Goal: Task Accomplishment & Management: Manage account settings

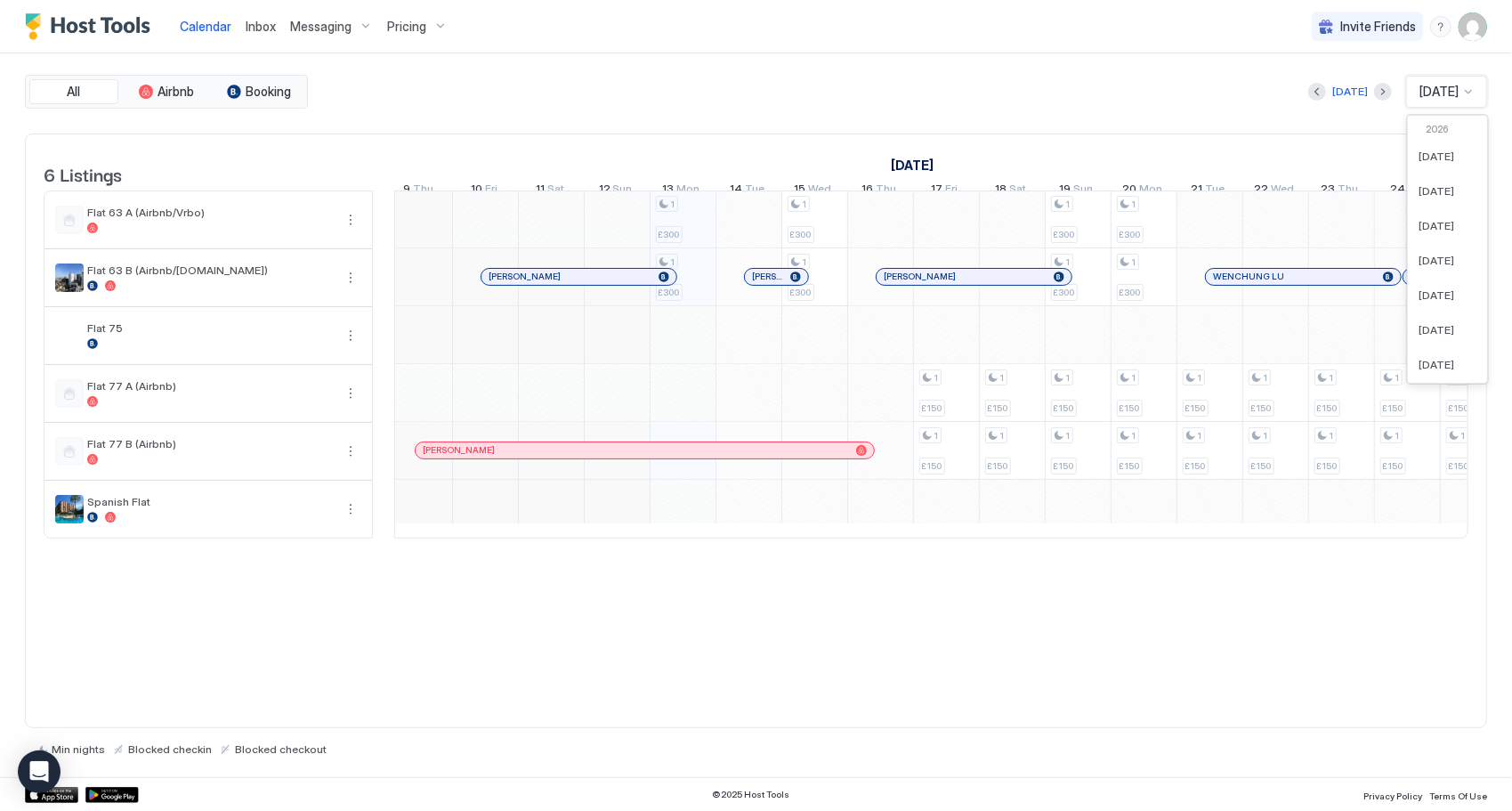
drag, startPoint x: 1425, startPoint y: 83, endPoint x: 1423, endPoint y: 98, distance: 15.1
click at [1425, 83] on span "[DATE]" at bounding box center [1440, 91] width 39 height 16
click at [1434, 356] on span "[DATE]" at bounding box center [1437, 353] width 36 height 13
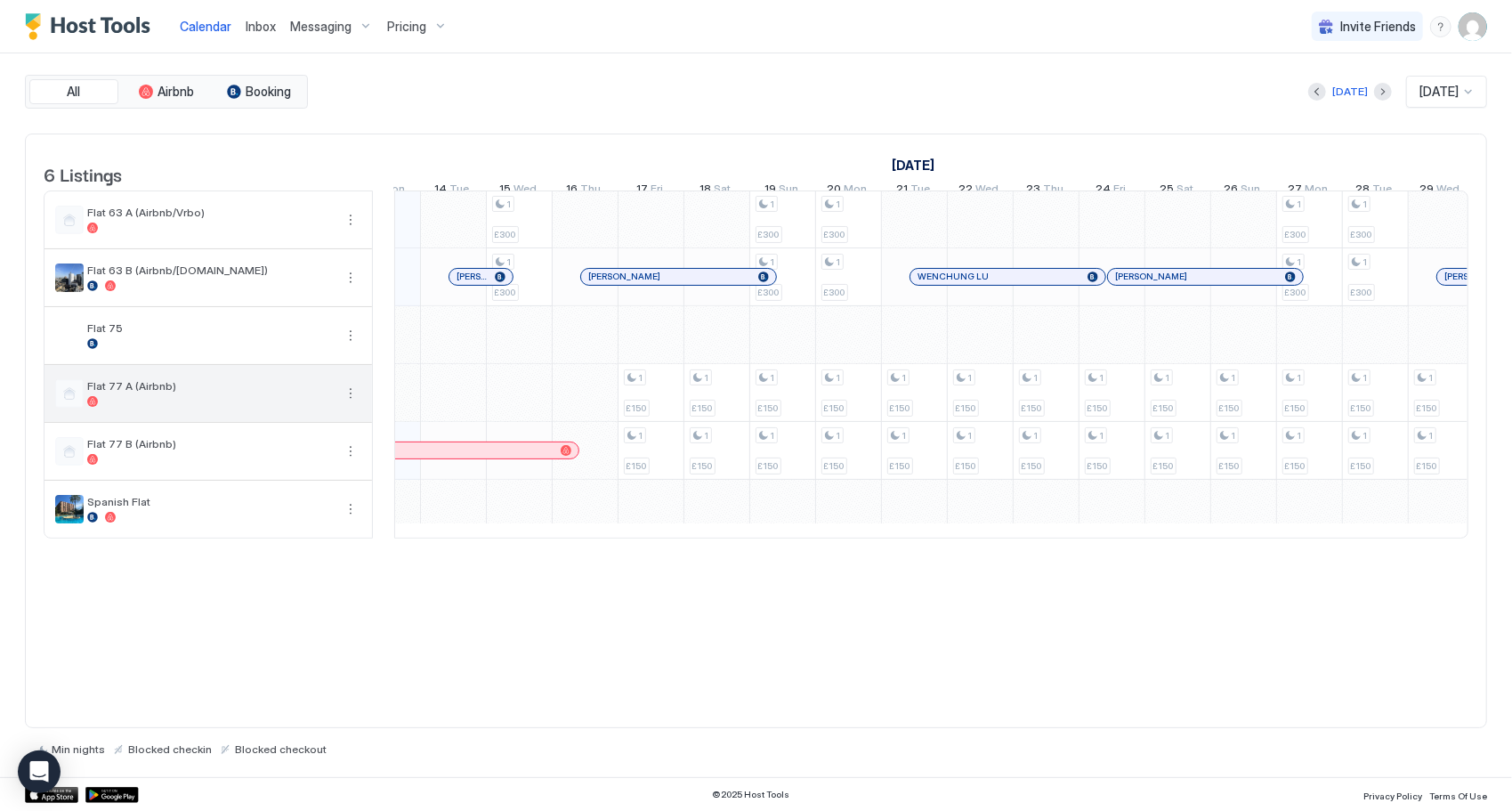
click at [120, 393] on span "Flat 77 A (Airbnb)" at bounding box center [210, 386] width 246 height 13
click at [87, 407] on div at bounding box center [92, 401] width 10 height 10
click at [90, 407] on div at bounding box center [92, 401] width 10 height 10
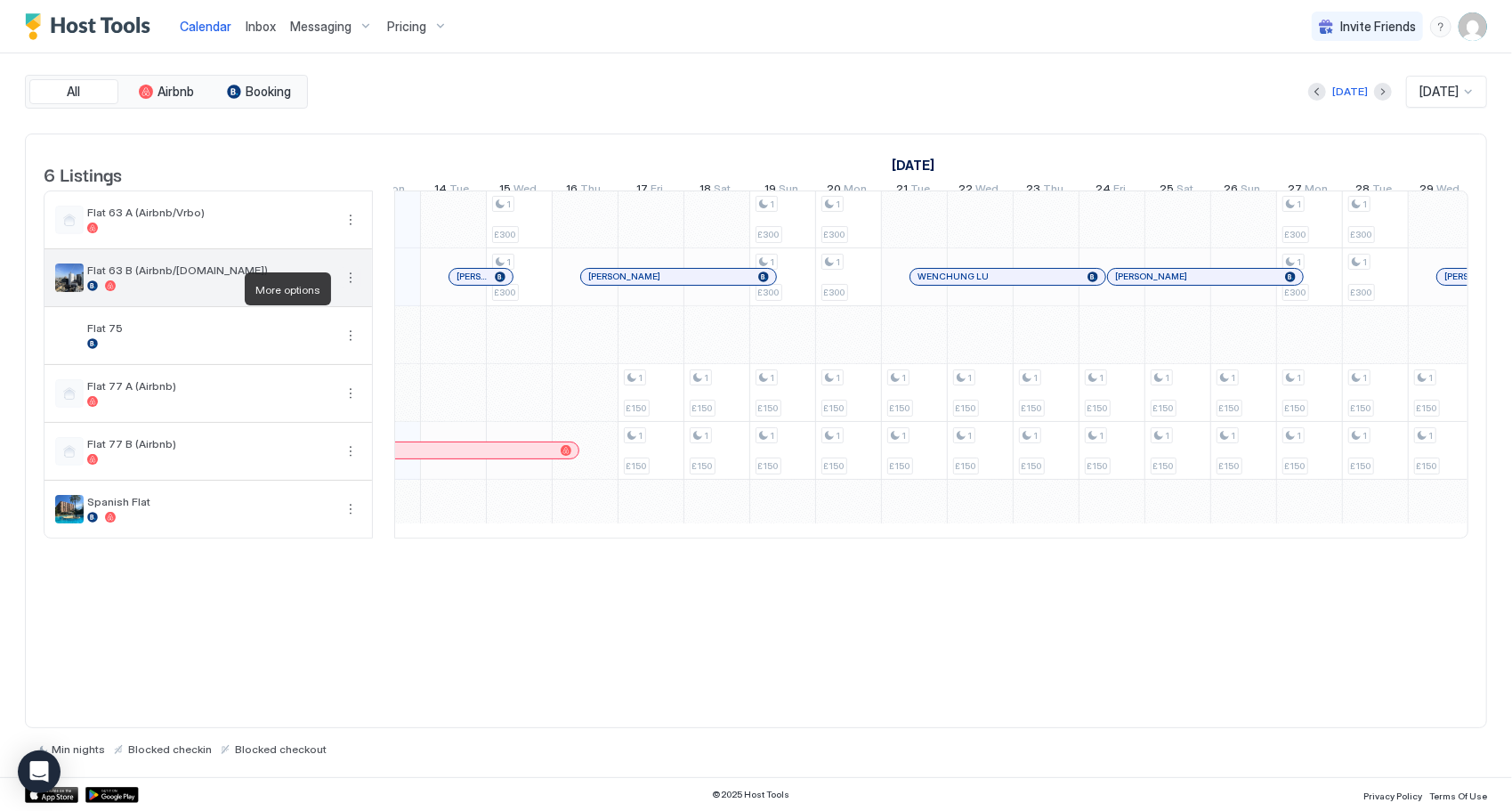
click at [349, 288] on button "More options" at bounding box center [351, 278] width 22 height 22
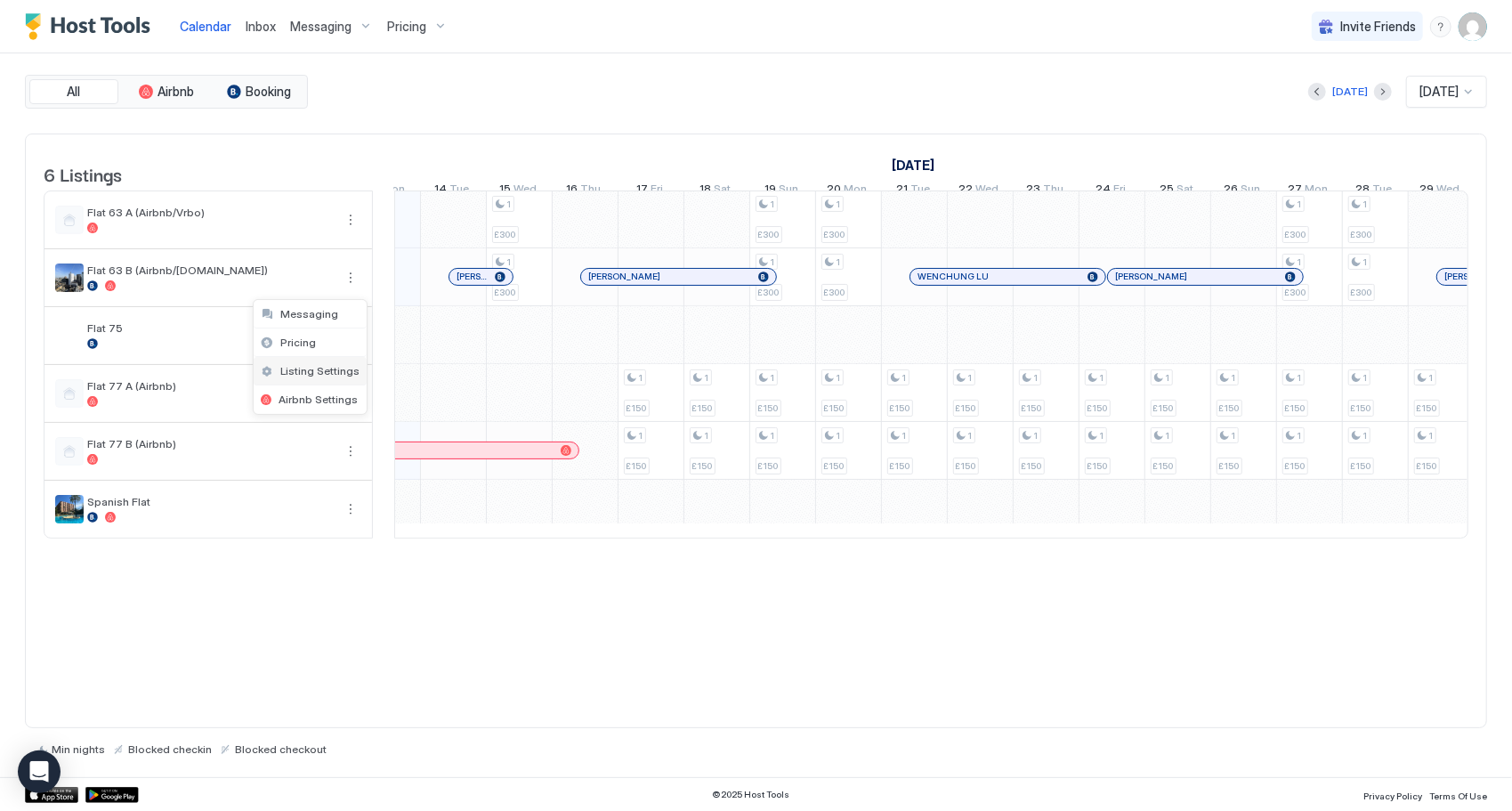
click at [330, 367] on span "Listing Settings" at bounding box center [320, 370] width 80 height 13
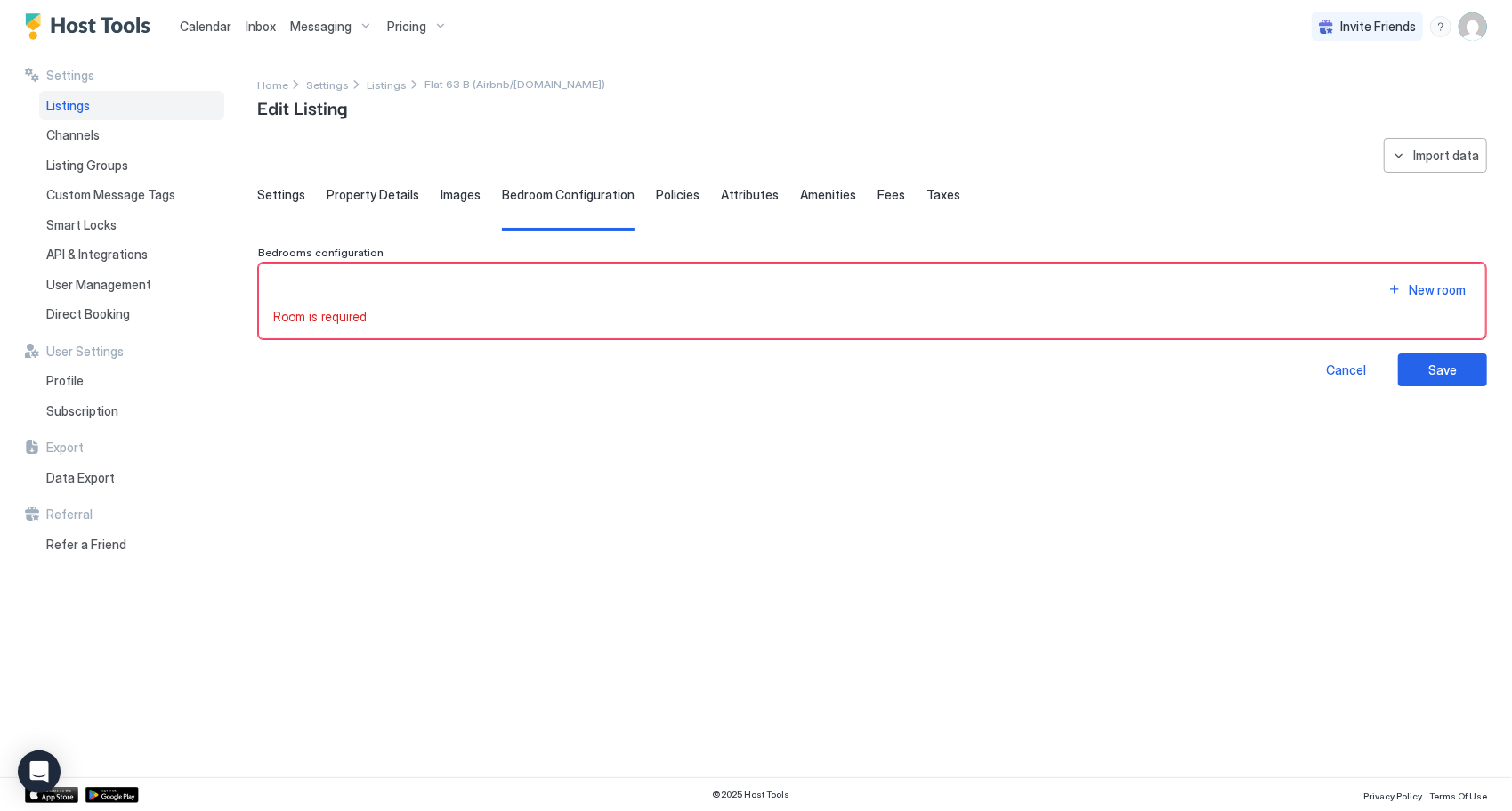
click at [410, 193] on span "Property Details" at bounding box center [373, 194] width 93 height 16
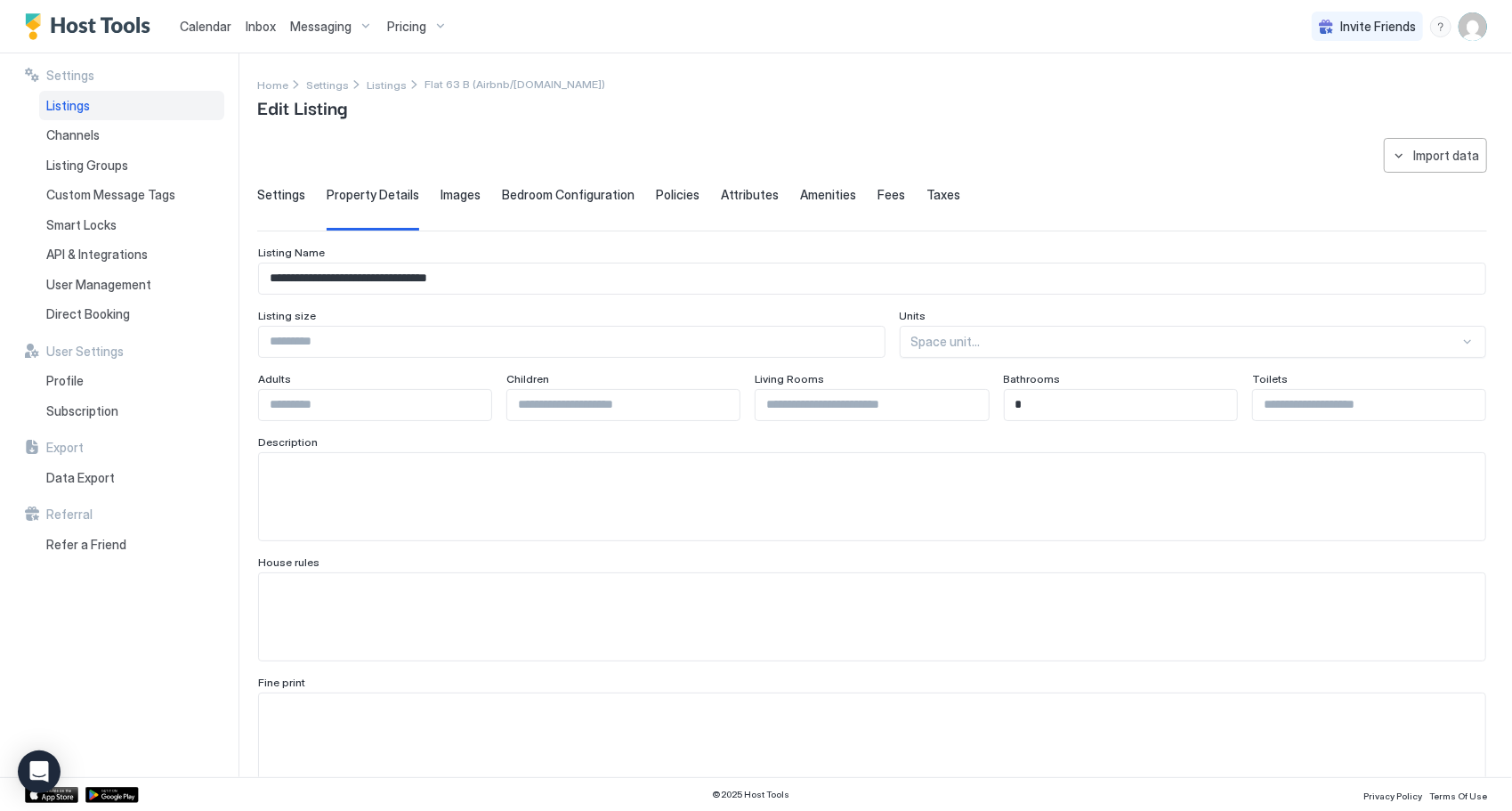
click at [445, 282] on input "**********" at bounding box center [872, 278] width 1227 height 30
click at [292, 189] on span "Settings" at bounding box center [280, 194] width 48 height 16
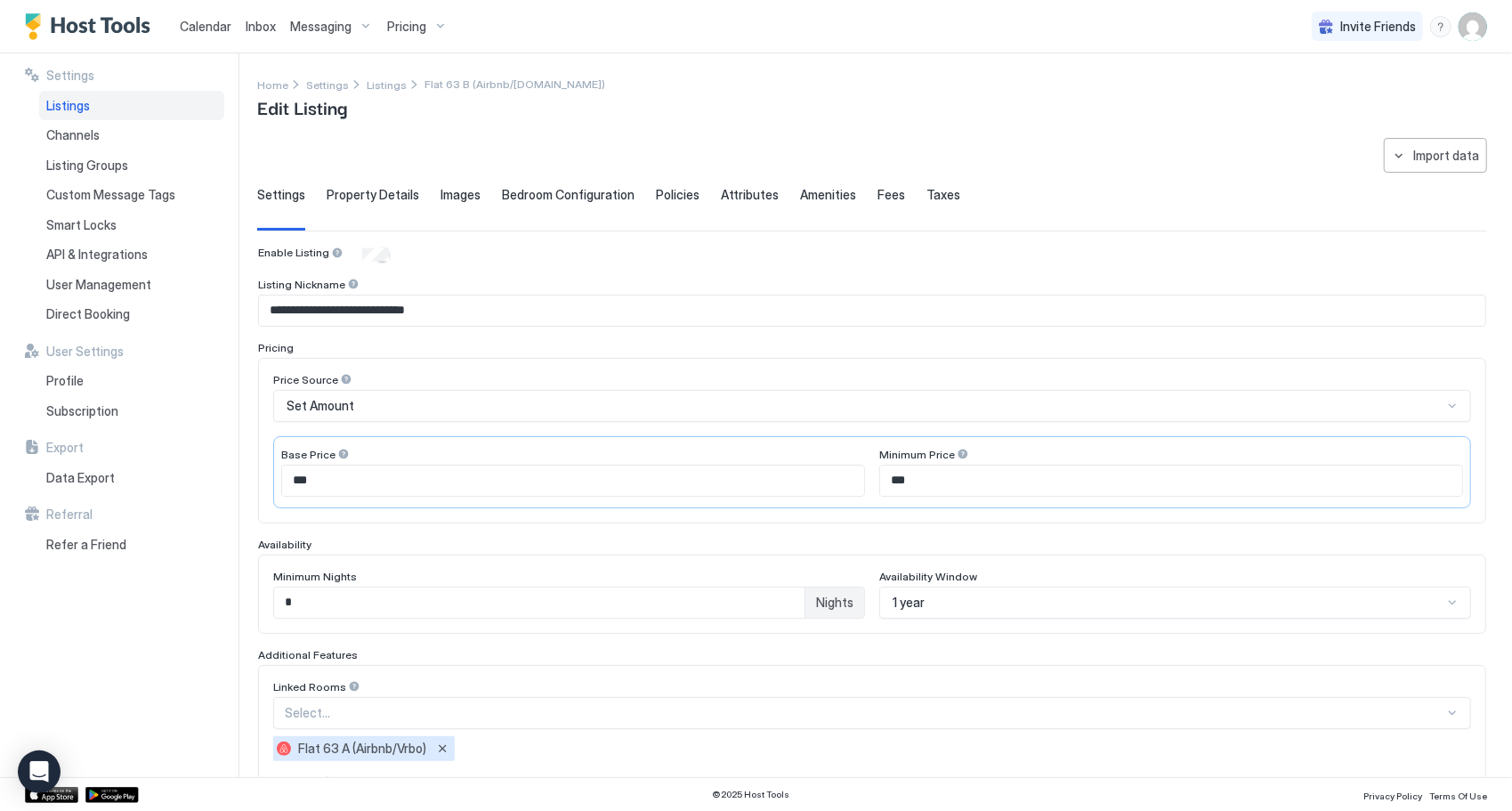
click at [371, 190] on span "Property Details" at bounding box center [373, 194] width 93 height 16
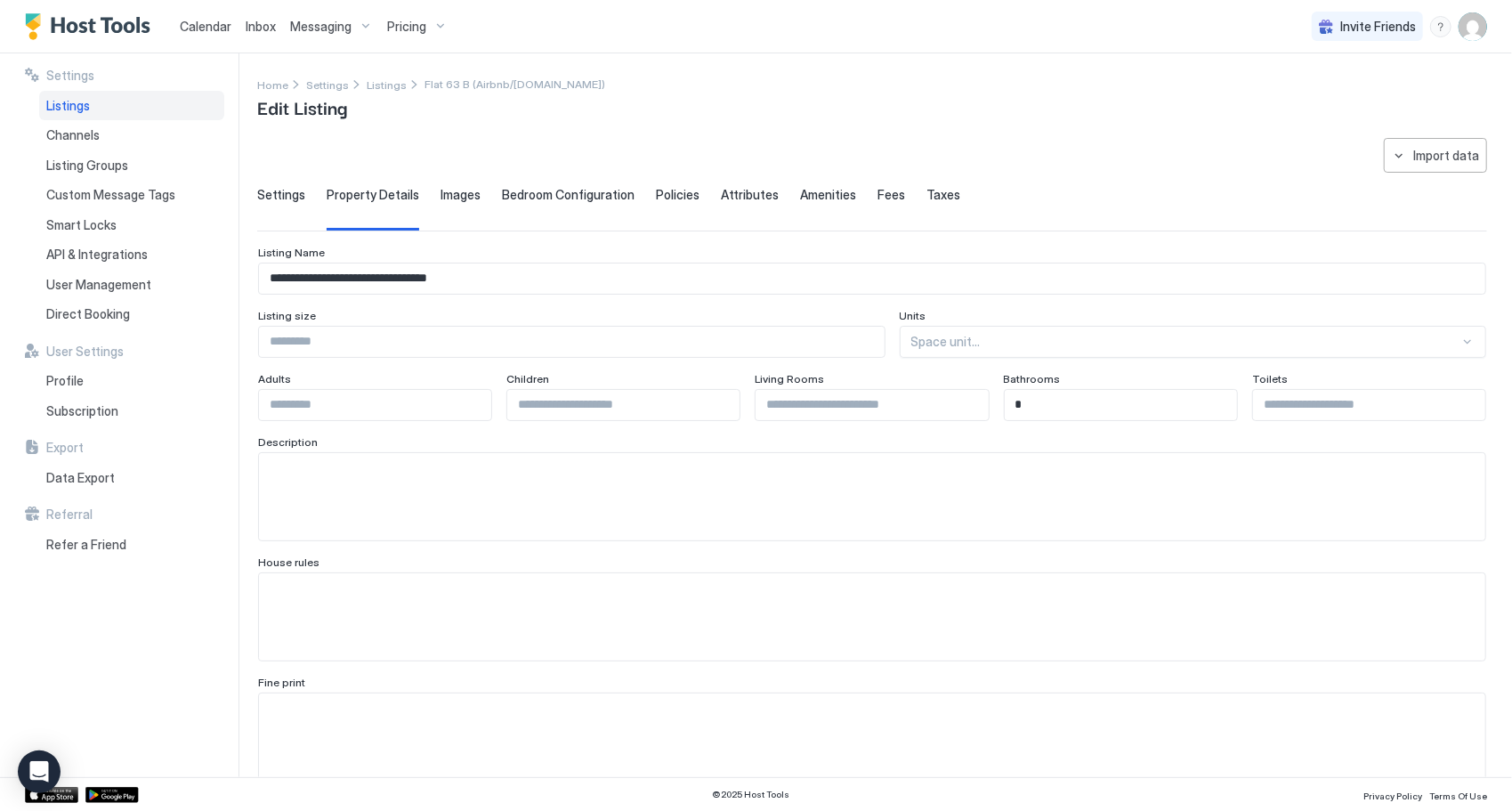
click at [455, 196] on span "Images" at bounding box center [460, 194] width 40 height 16
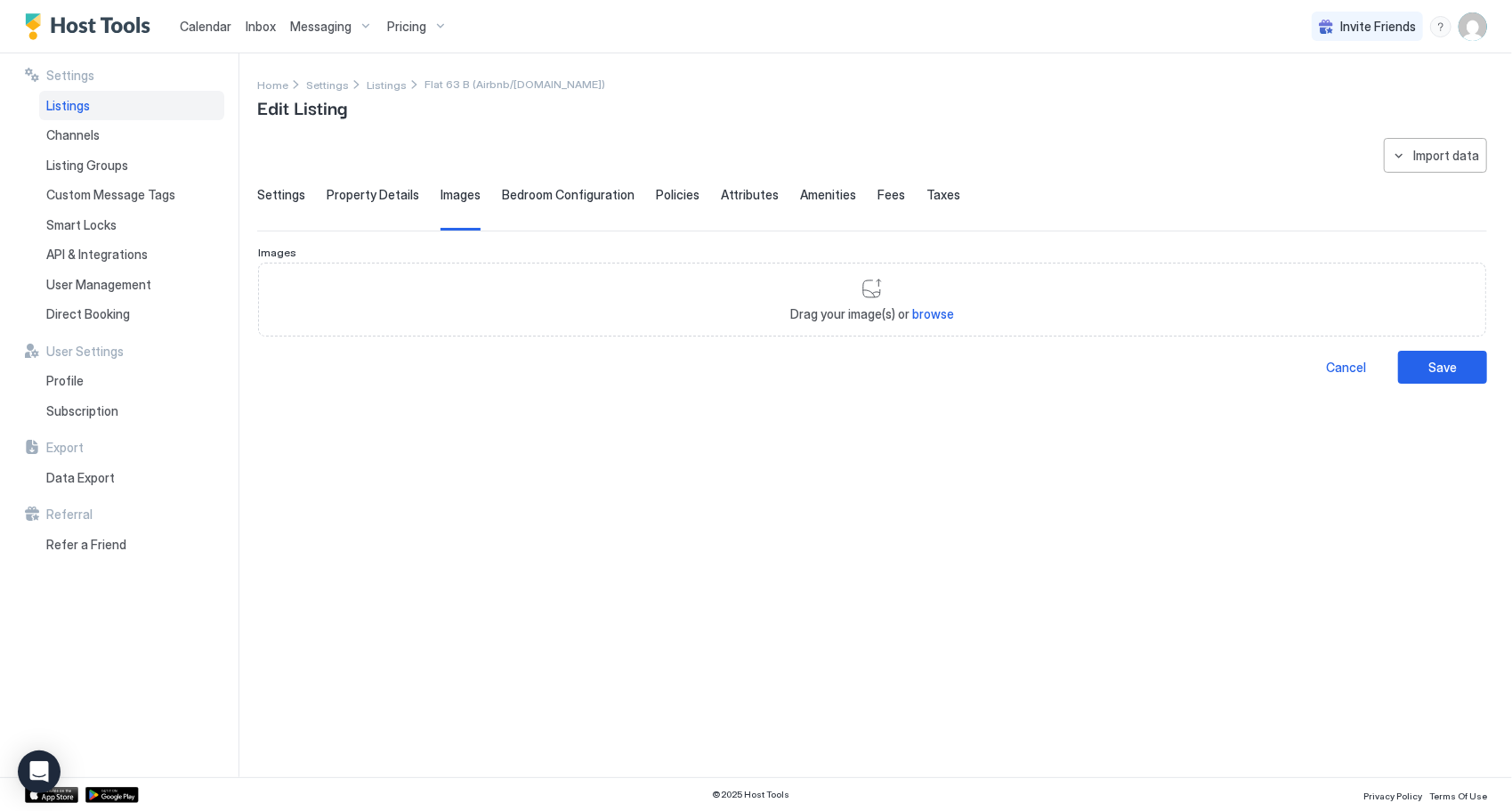
click at [538, 189] on span "Bedroom Configuration" at bounding box center [568, 194] width 132 height 16
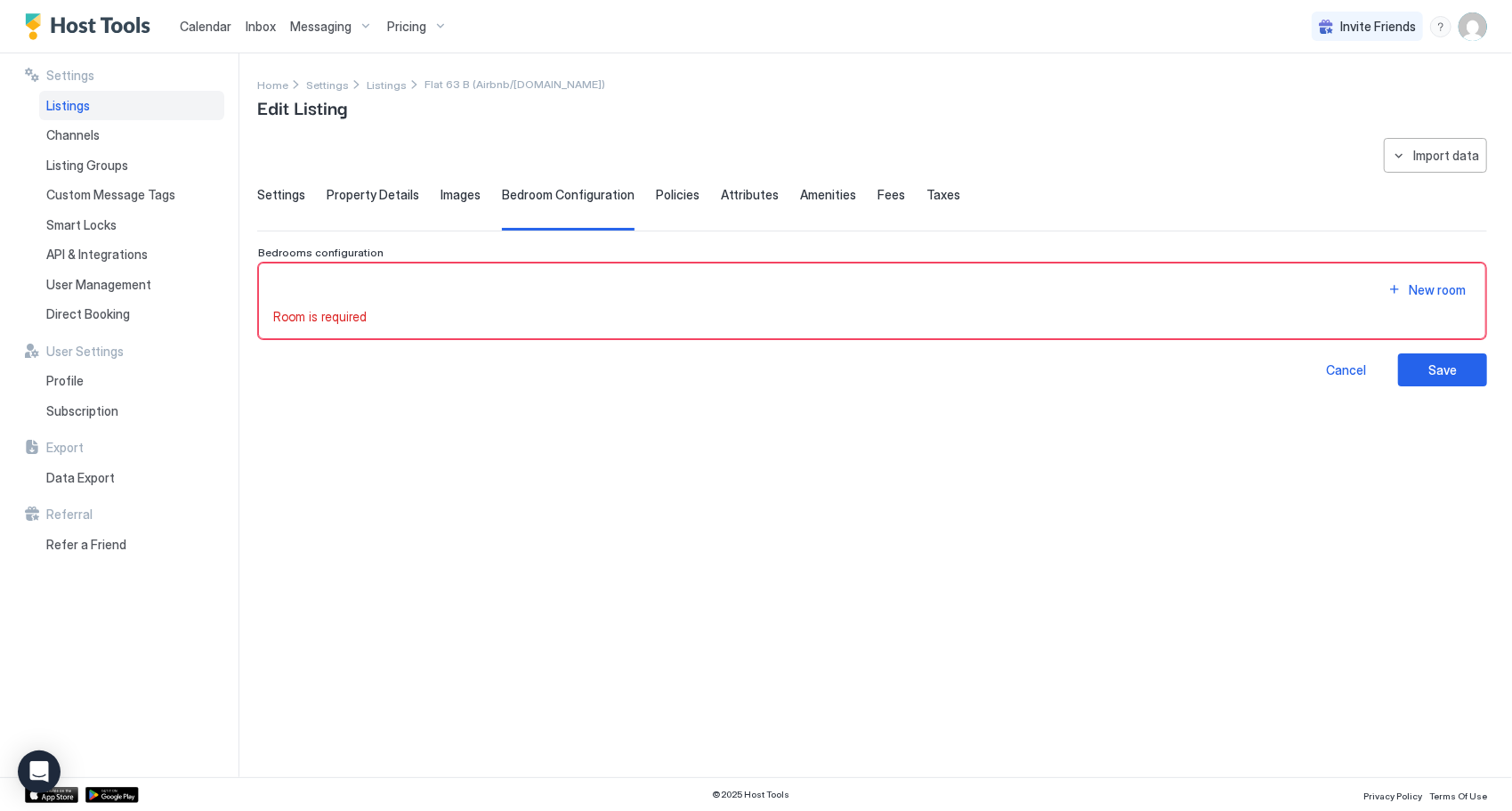
click at [678, 187] on span "Policies" at bounding box center [678, 194] width 44 height 16
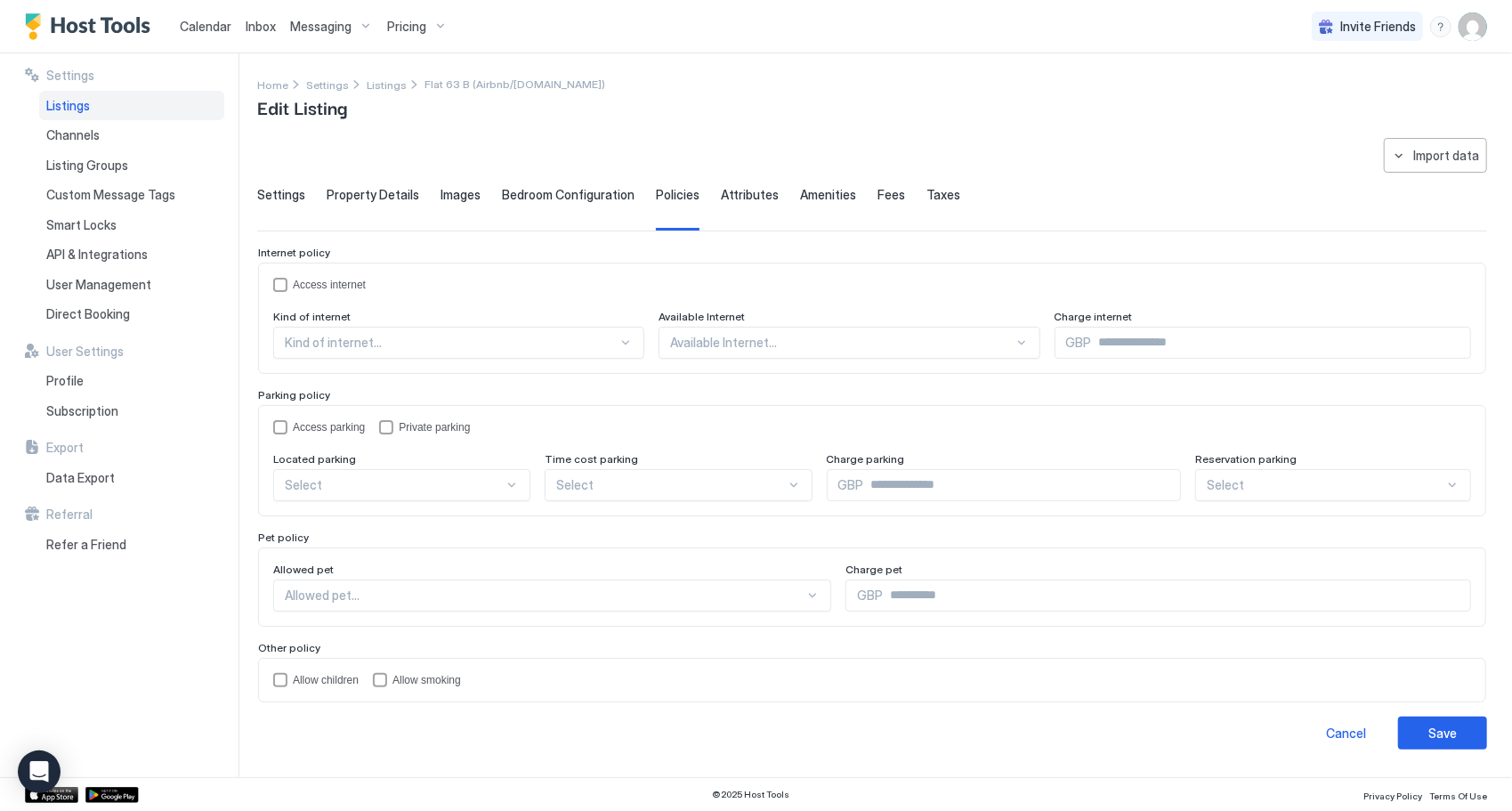
click at [746, 197] on span "Attributes" at bounding box center [750, 194] width 58 height 16
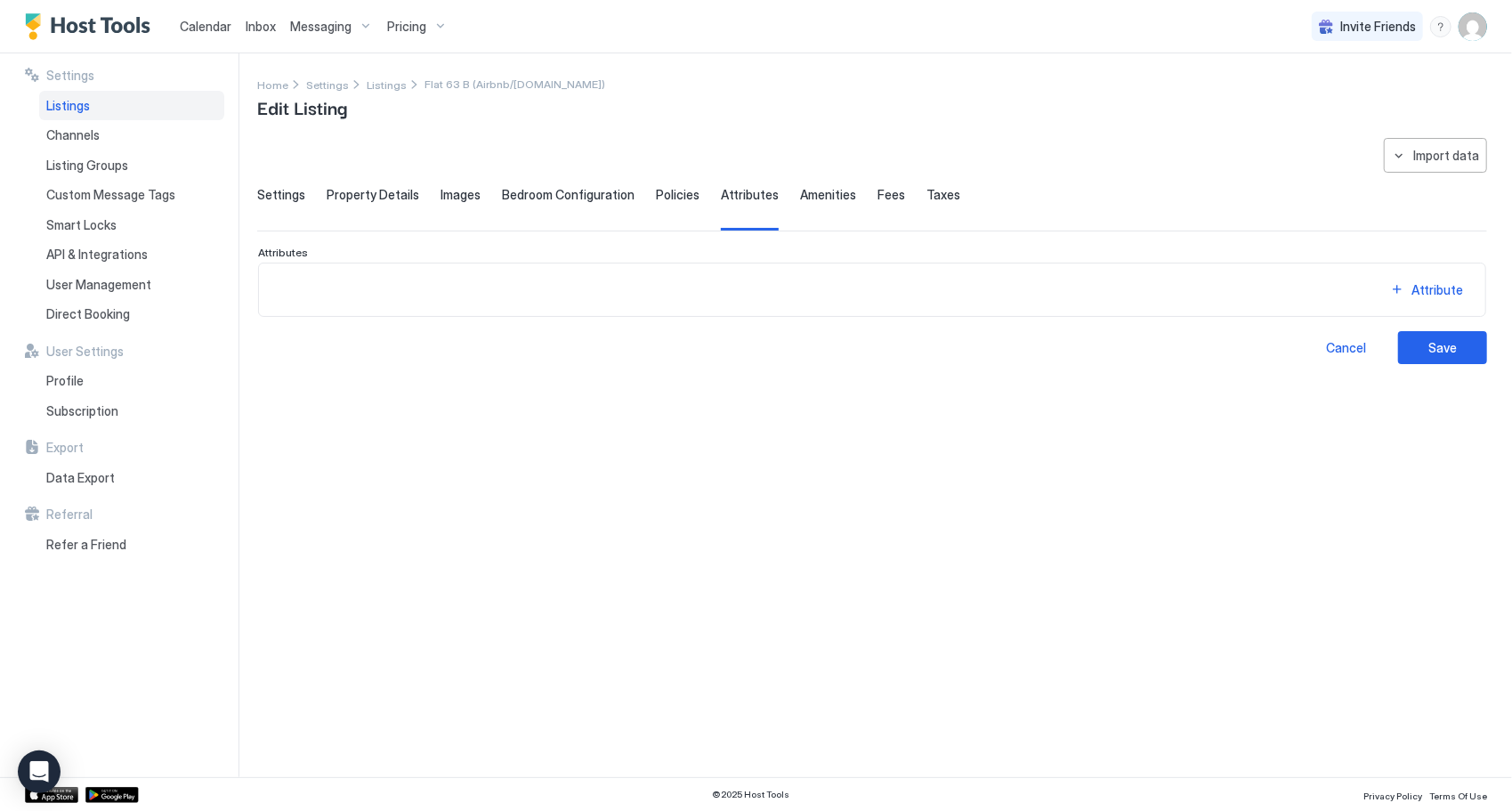
click at [877, 203] on div "Fees" at bounding box center [891, 208] width 27 height 44
click at [825, 200] on span "Amenities" at bounding box center [829, 194] width 56 height 16
drag, startPoint x: 936, startPoint y: 190, endPoint x: 954, endPoint y: 202, distance: 21.6
click at [936, 190] on span "Taxes" at bounding box center [944, 194] width 34 height 16
